Goal: Transaction & Acquisition: Purchase product/service

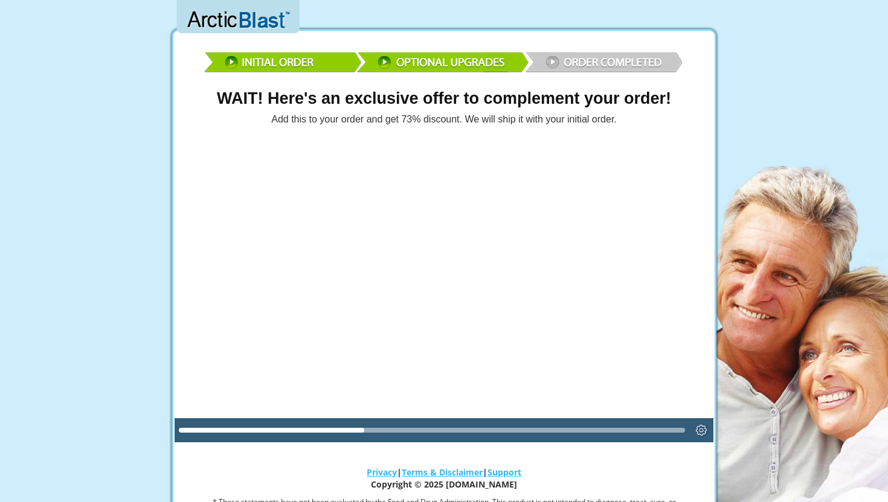
drag, startPoint x: 359, startPoint y: 430, endPoint x: 428, endPoint y: 433, distance: 68.9
click at [429, 434] on div at bounding box center [432, 430] width 506 height 19
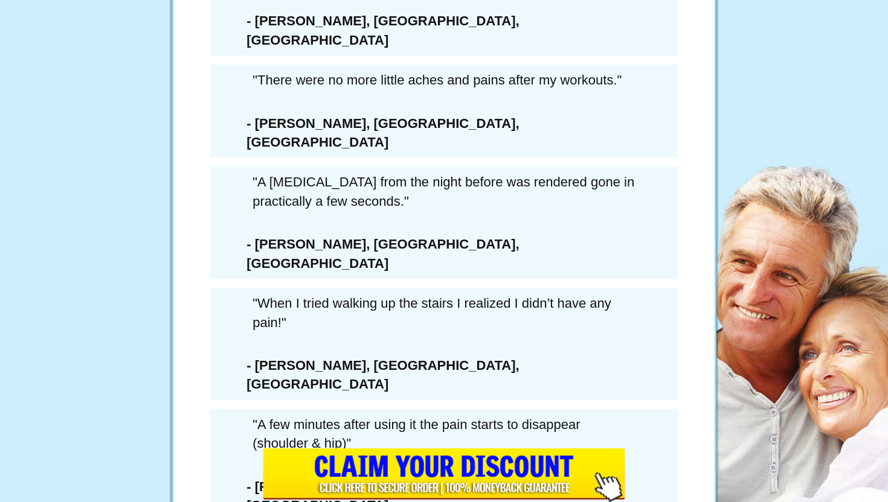
scroll to position [6968, 0]
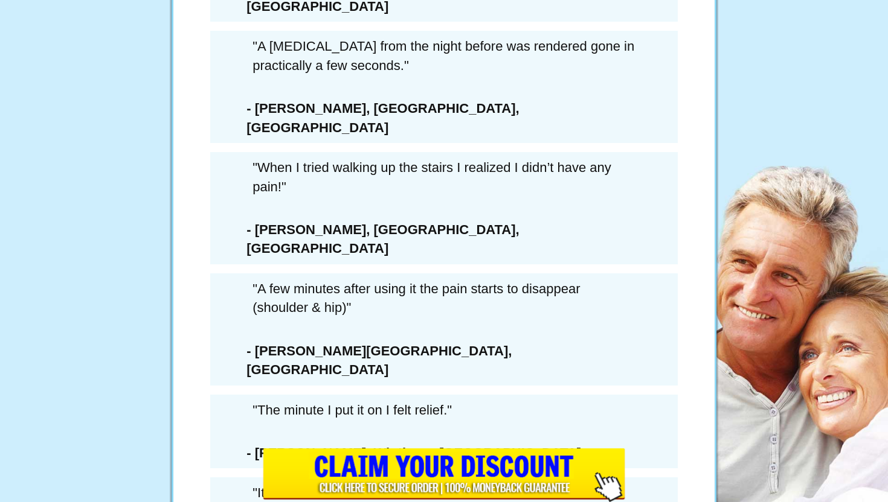
click at [354, 302] on h1 "SAVE 73%" at bounding box center [444, 311] width 344 height 24
click at [323, 303] on h1 "SAVE 73%" at bounding box center [444, 311] width 344 height 24
click at [373, 314] on h1 "SAVE 73%" at bounding box center [444, 311] width 344 height 24
click at [385, 301] on h1 "SAVE 73%" at bounding box center [444, 311] width 344 height 24
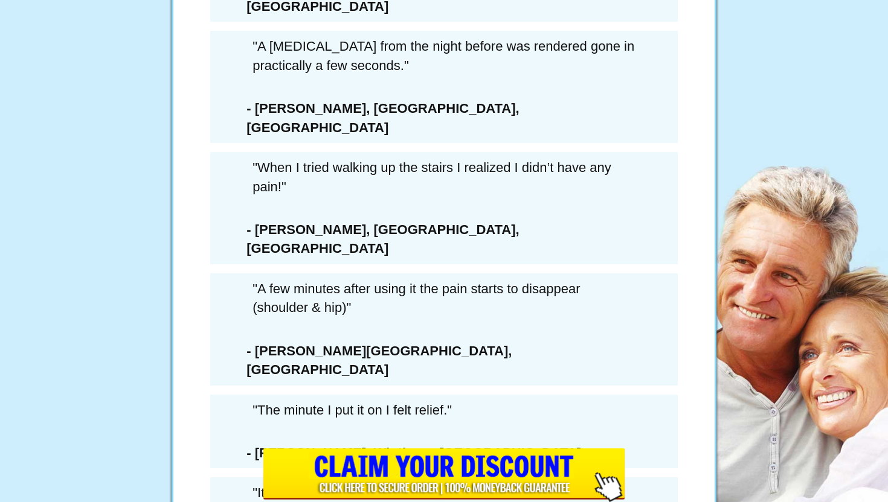
click at [459, 306] on h1 "SAVE 73%" at bounding box center [444, 311] width 344 height 24
click at [383, 314] on h1 "SAVE 73%" at bounding box center [444, 311] width 344 height 24
click at [347, 303] on h1 "SAVE 73%" at bounding box center [444, 311] width 344 height 24
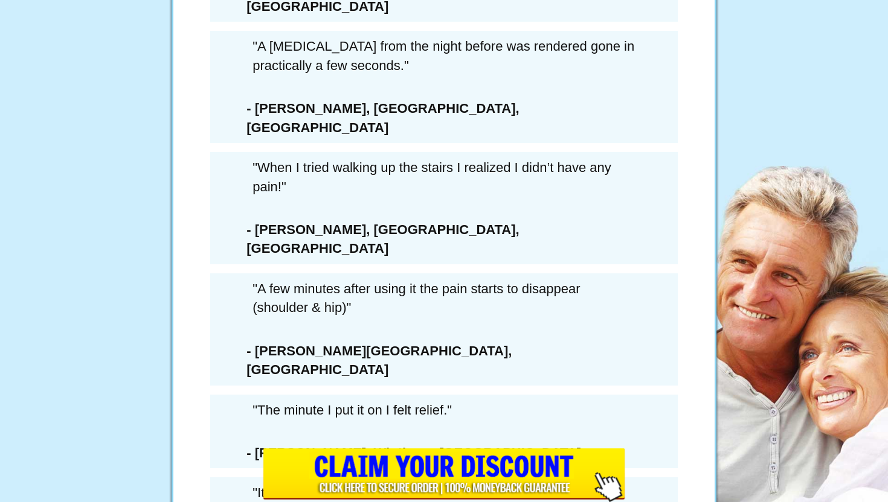
click at [244, 301] on div "× WAIT! YOU MUST CONFIRM THAT YOU’RE PASSING ON THIS DEAL FOREVER... 6 Extra Bo…" at bounding box center [444, 251] width 888 height 502
click at [266, 303] on div "6 Extra Bottles Of ArcticBlast For Just $162.00 PLUS Free Shipping (a savings o…" at bounding box center [444, 243] width 362 height 689
click at [296, 300] on div "× WAIT! YOU MUST CONFIRM THAT YOU’RE PASSING ON THIS DEAL FOREVER... 6 Extra Bo…" at bounding box center [444, 251] width 888 height 502
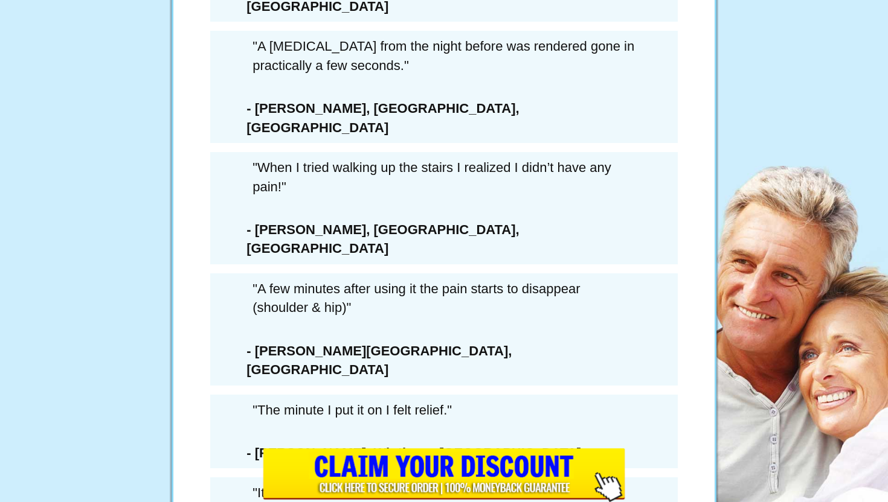
click at [296, 300] on h1 "SAVE 73%" at bounding box center [444, 311] width 344 height 24
click at [338, 302] on h1 "SAVE 73%" at bounding box center [444, 311] width 344 height 24
click at [328, 302] on h1 "SAVE 73%" at bounding box center [444, 311] width 344 height 24
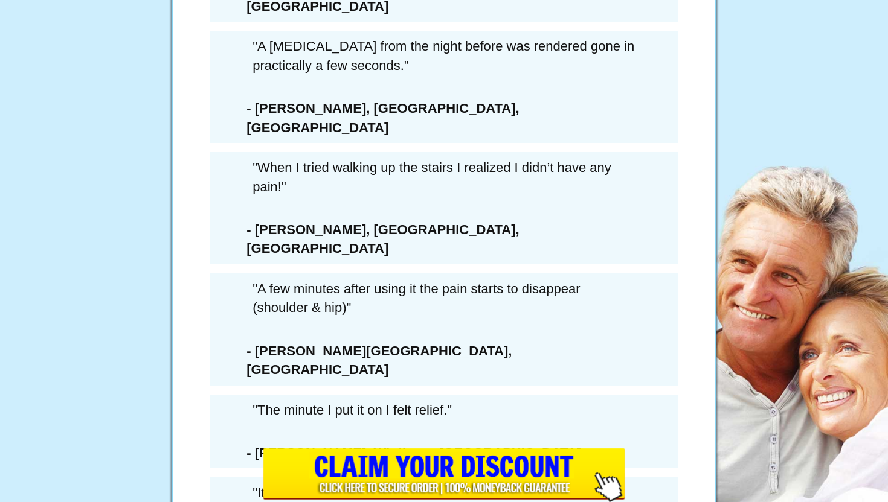
click at [340, 313] on h1 "SAVE 73%" at bounding box center [444, 311] width 344 height 24
click at [466, 304] on h1 "SAVE 73%" at bounding box center [444, 311] width 344 height 24
click at [295, 299] on h1 "SAVE 73%" at bounding box center [444, 311] width 344 height 24
click at [255, 303] on div "× WAIT! YOU MUST CONFIRM THAT YOU’RE PASSING ON THIS DEAL FOREVER... 6 Extra Bo…" at bounding box center [444, 251] width 888 height 502
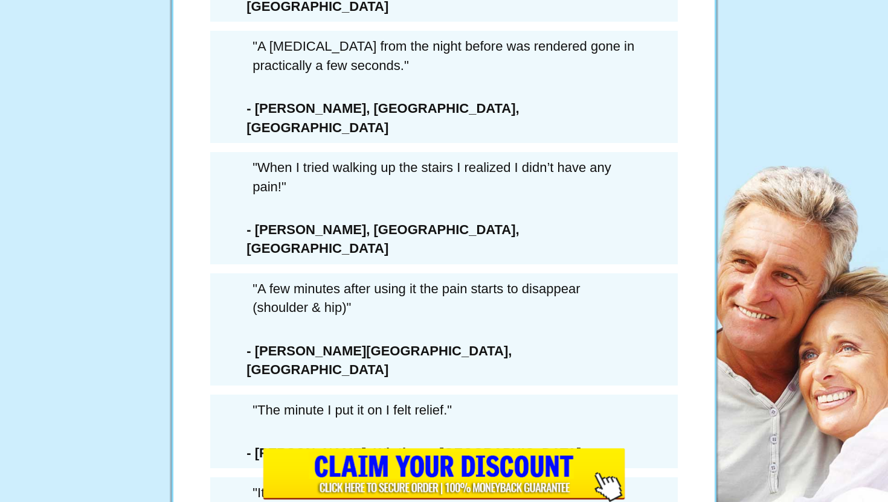
click at [255, 303] on div "× WAIT! YOU MUST CONFIRM THAT YOU’RE PASSING ON THIS DEAL FOREVER... 6 Extra Bo…" at bounding box center [444, 251] width 888 height 502
click at [278, 301] on button "No Thanks – I decline… Only send me my original order of Arctic Blast" at bounding box center [444, 301] width 344 height 21
